Goal: Task Accomplishment & Management: Manage account settings

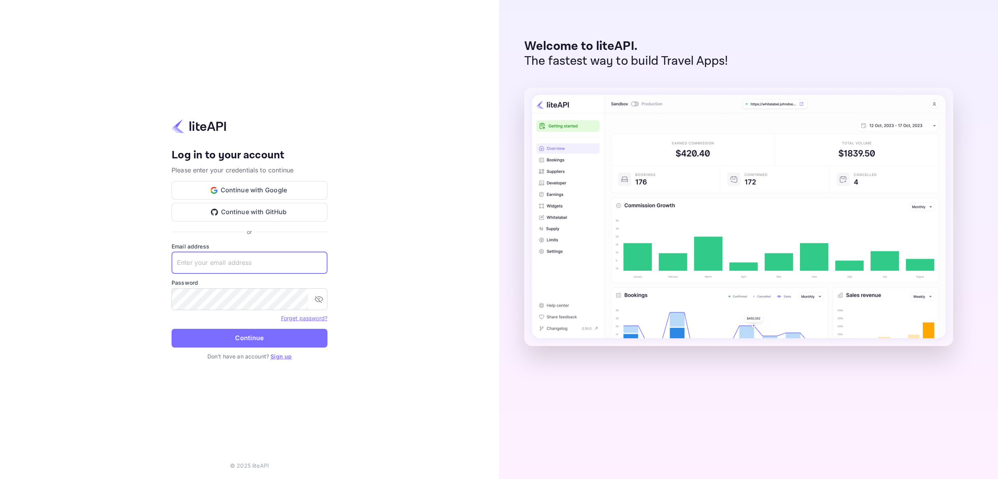
click at [227, 260] on input "text" at bounding box center [250, 263] width 156 height 22
type input "o.tali+agent@nuitee.com"
click at [233, 342] on button "Continue" at bounding box center [250, 338] width 156 height 19
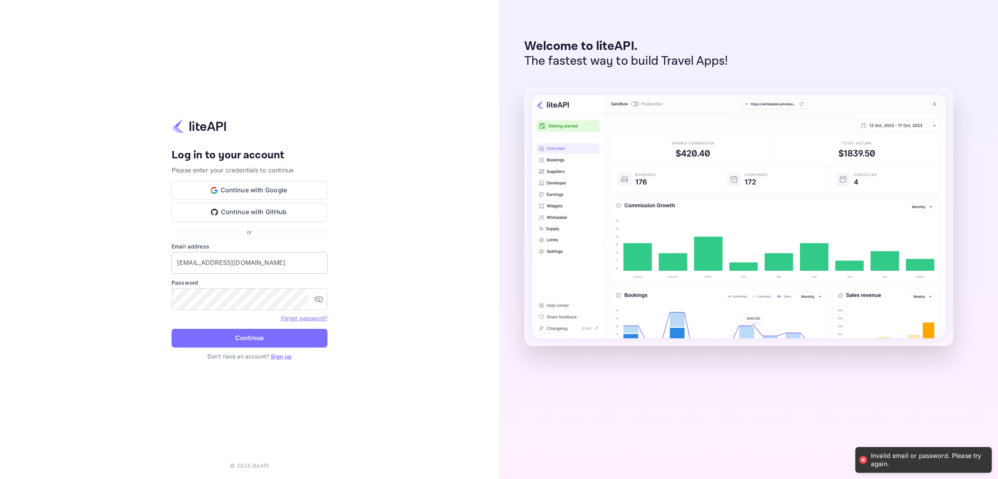
click at [241, 265] on input "o.tali+agent@nuitee.com" at bounding box center [250, 263] width 156 height 22
drag, startPoint x: 235, startPoint y: 260, endPoint x: 119, endPoint y: 260, distance: 115.4
click at [119, 260] on div "Your account has been created successfully, a confirmation link has been sent t…" at bounding box center [249, 239] width 499 height 479
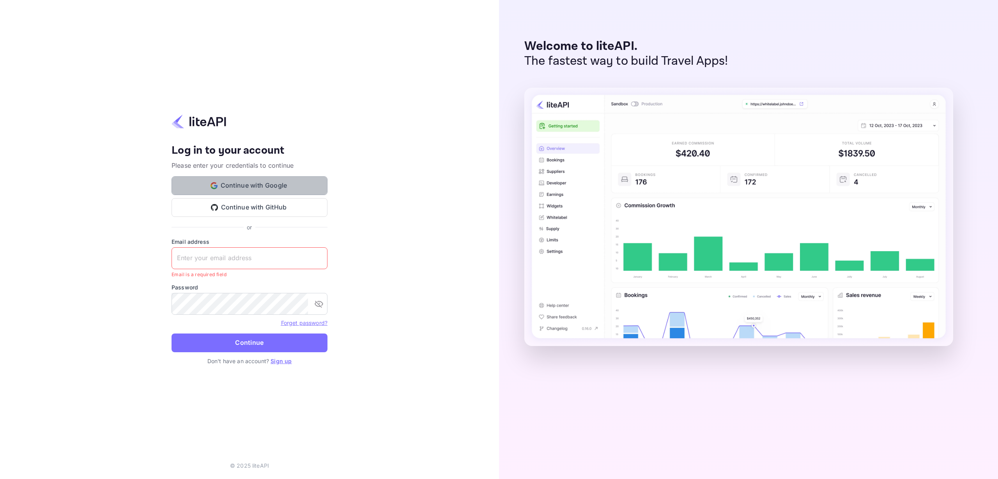
drag, startPoint x: 257, startPoint y: 186, endPoint x: 248, endPoint y: 186, distance: 8.6
click at [257, 186] on button "Continue with Google" at bounding box center [250, 185] width 156 height 19
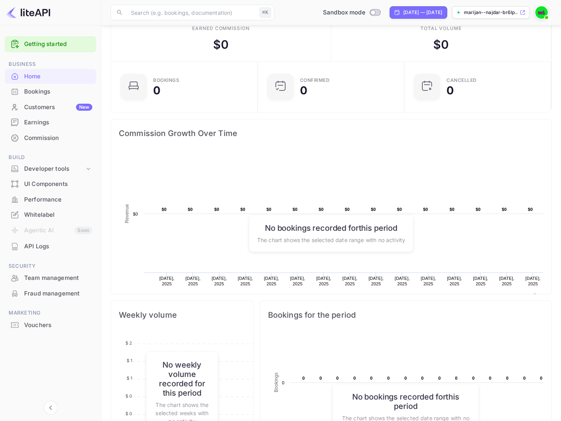
scroll to position [0, 0]
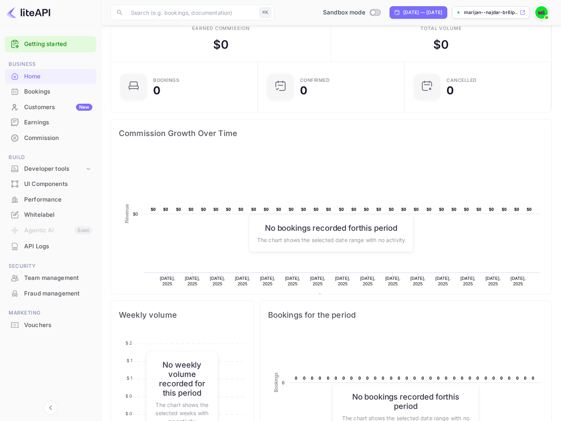
click at [40, 94] on div "Bookings" at bounding box center [58, 91] width 68 height 9
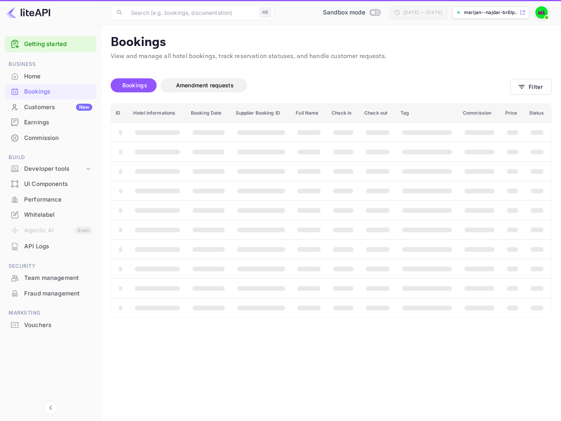
click at [42, 93] on div "Bookings" at bounding box center [58, 91] width 68 height 9
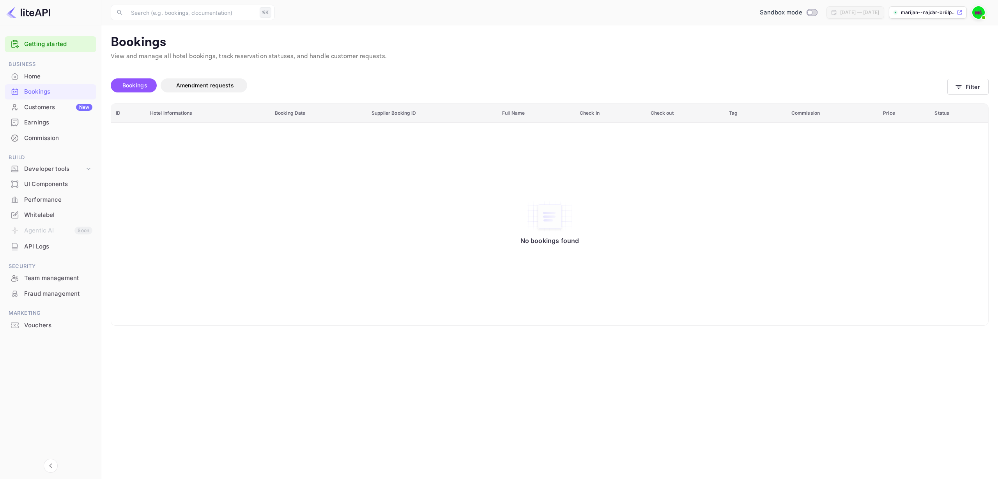
click at [322, 174] on div "No bookings found" at bounding box center [550, 223] width 862 height 191
click at [39, 110] on div "Customers New" at bounding box center [58, 107] width 68 height 9
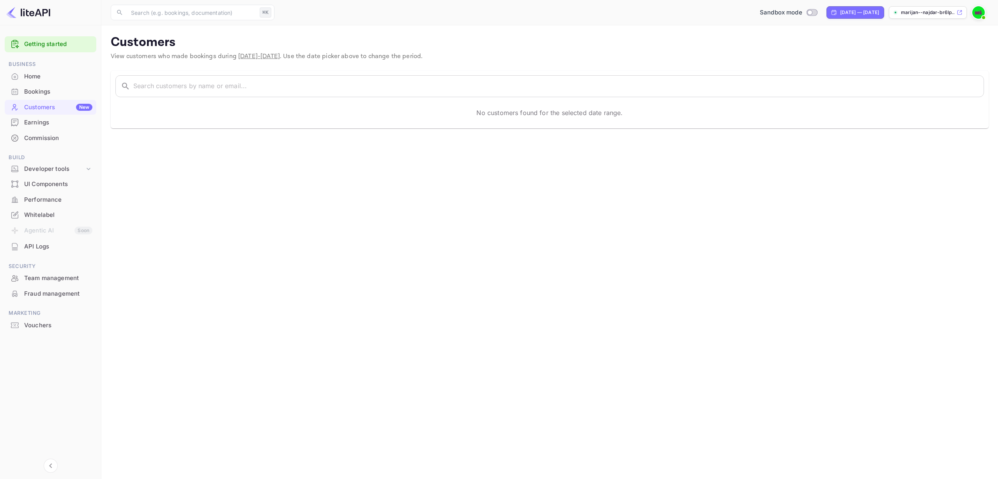
click at [35, 75] on div "Home" at bounding box center [58, 76] width 68 height 9
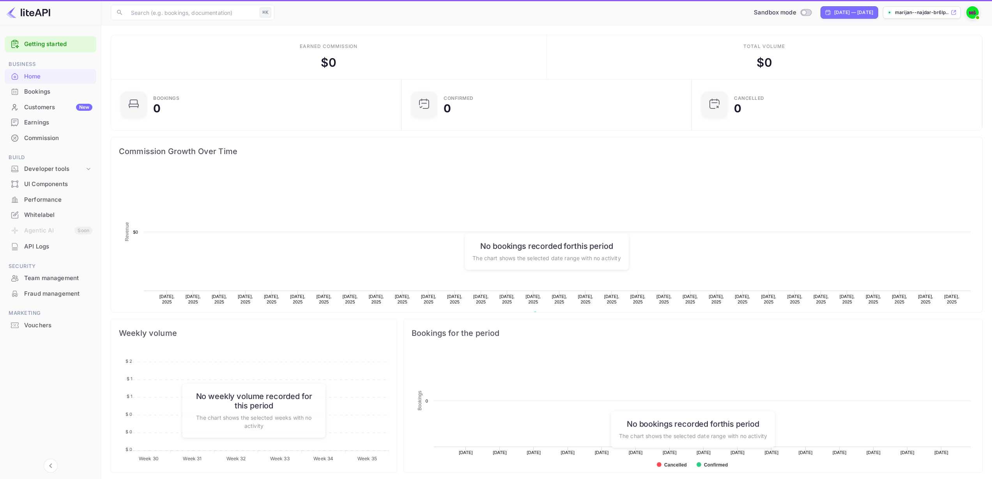
scroll to position [121, 280]
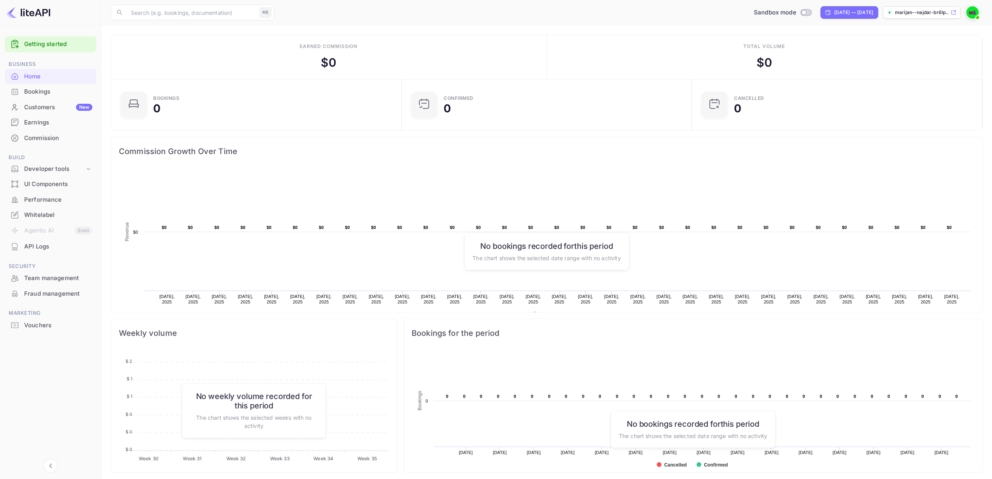
click at [976, 12] on img at bounding box center [972, 12] width 12 height 12
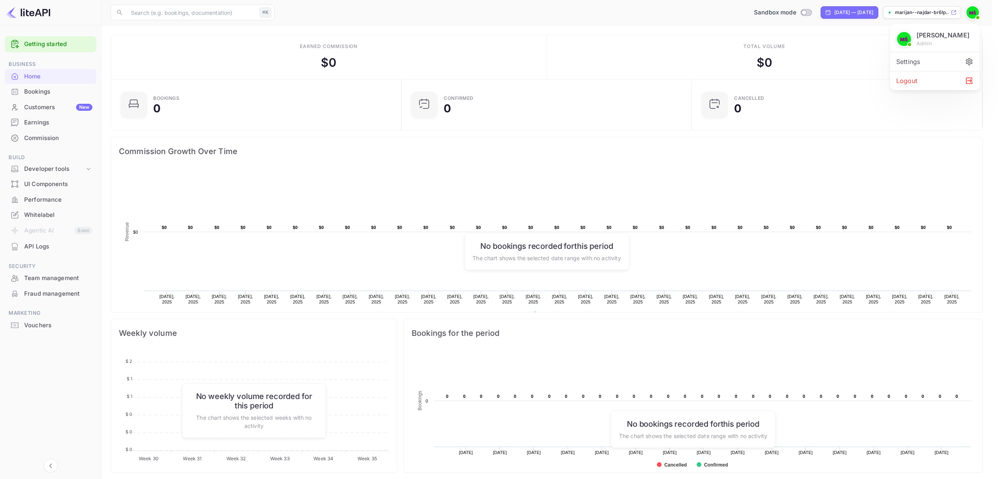
click at [922, 62] on div "Settings" at bounding box center [935, 61] width 90 height 19
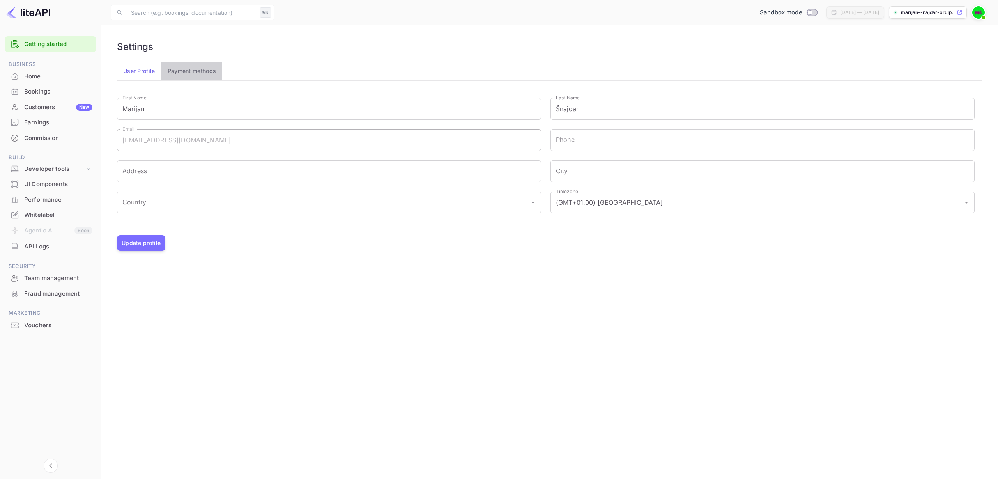
click at [183, 67] on button "Payment methods" at bounding box center [191, 71] width 61 height 19
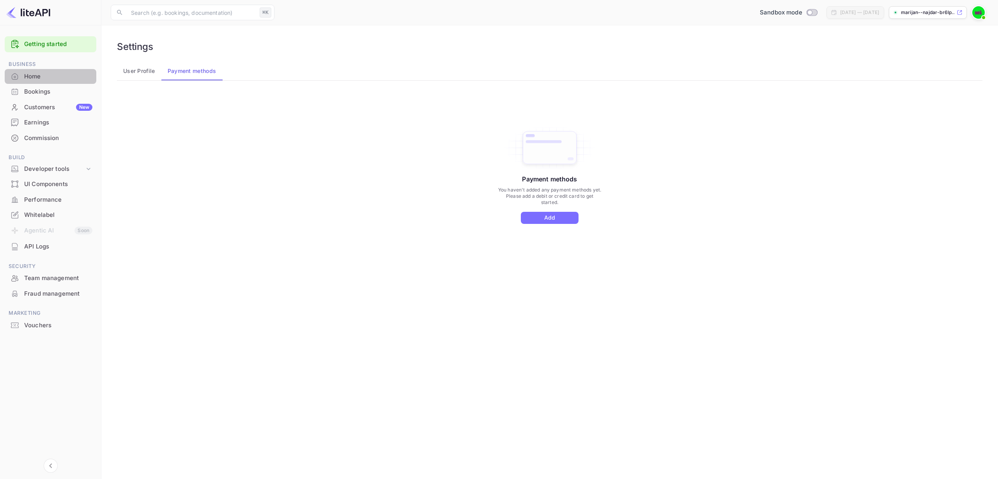
click at [38, 75] on div "Home" at bounding box center [58, 76] width 68 height 9
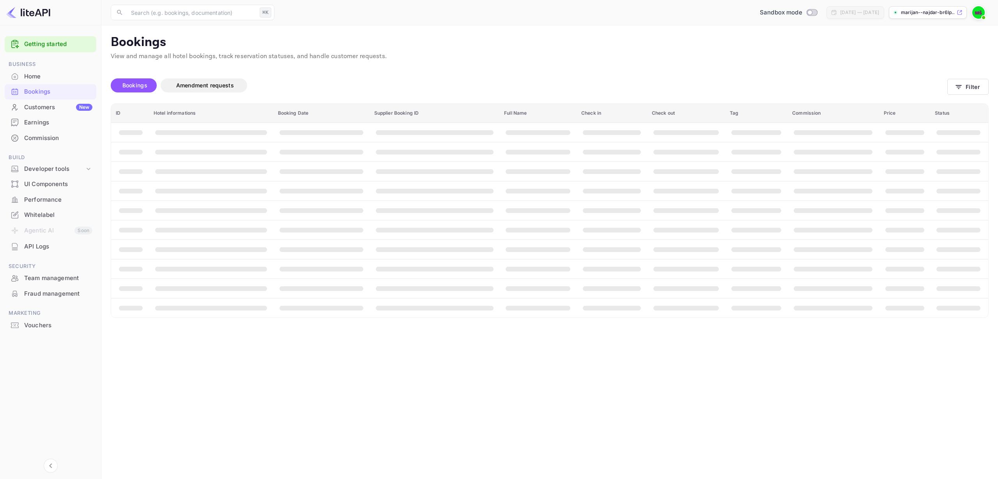
click at [38, 73] on div "Home" at bounding box center [58, 76] width 68 height 9
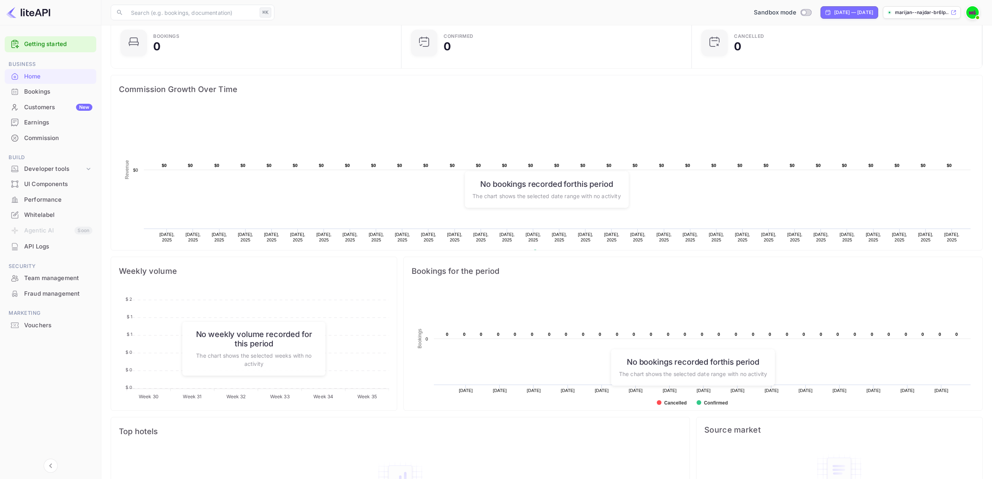
scroll to position [117, 0]
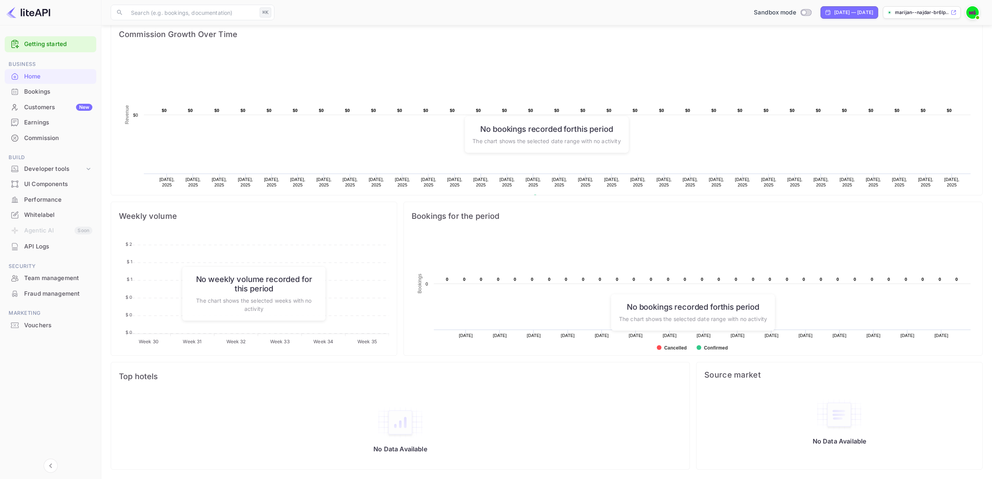
click at [45, 140] on div "Commission" at bounding box center [58, 138] width 68 height 9
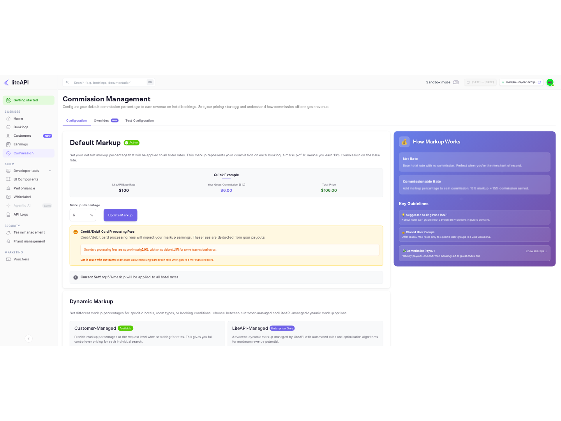
scroll to position [133, 549]
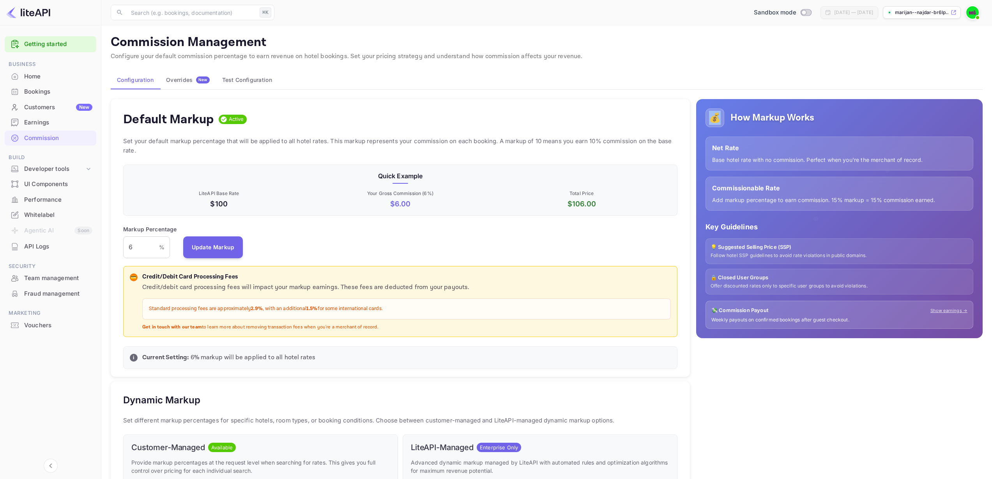
drag, startPoint x: 717, startPoint y: 118, endPoint x: 709, endPoint y: 118, distance: 8.6
click at [709, 118] on div "💰" at bounding box center [715, 117] width 19 height 19
click at [526, 111] on div "Default Markup Active" at bounding box center [400, 119] width 554 height 16
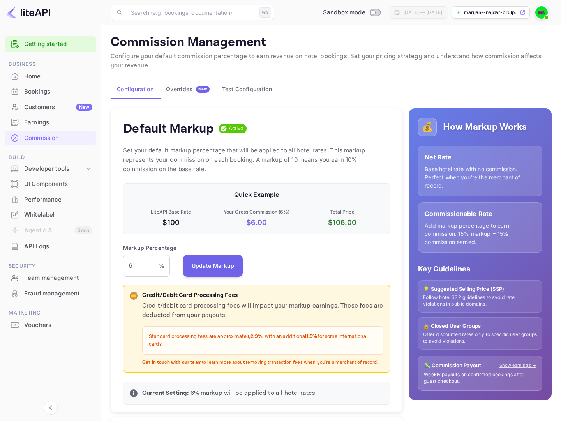
scroll to position [0, 0]
click at [313, 265] on div "Markup Percentage 6 % ​ Update Markup" at bounding box center [256, 260] width 267 height 33
